Goal: Task Accomplishment & Management: Manage account settings

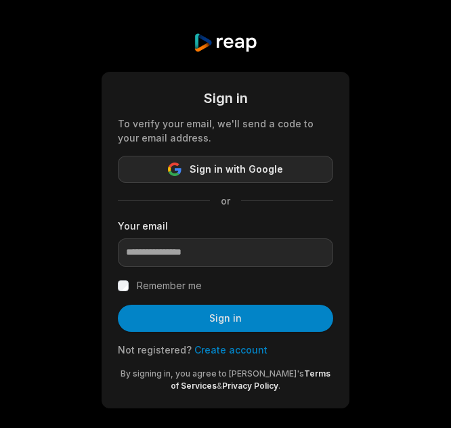
click at [57, 158] on div "Sign in To verify your email, we'll send a code to your email address. Sign in …" at bounding box center [225, 220] width 451 height 441
click at [182, 167] on icon "button" at bounding box center [175, 170] width 14 height 14
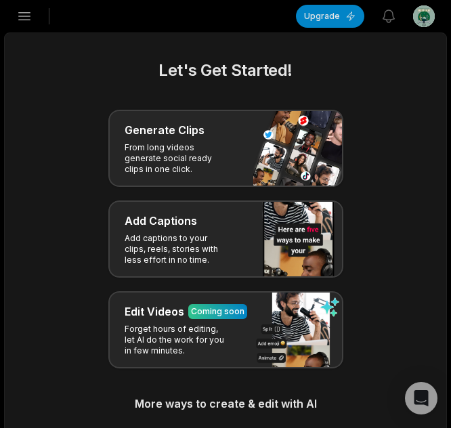
click at [22, 16] on icon "button" at bounding box center [25, 16] width 12 height 7
